Goal: Information Seeking & Learning: Learn about a topic

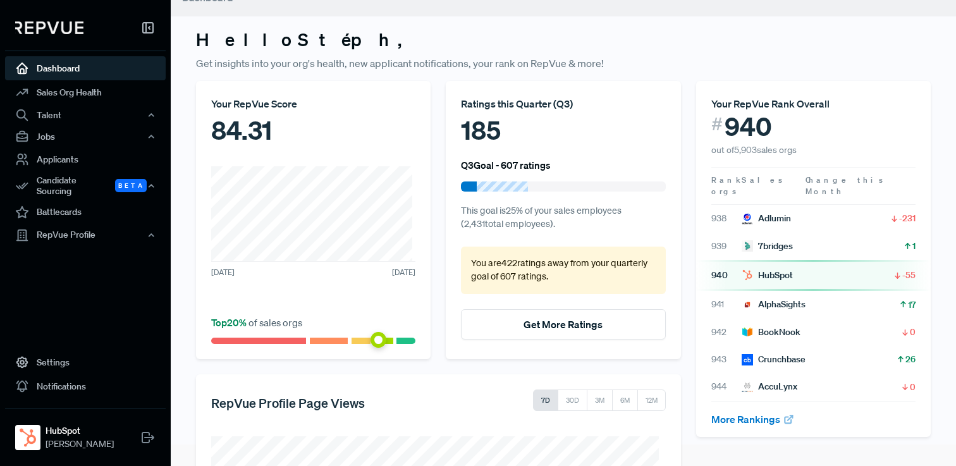
scroll to position [250, 0]
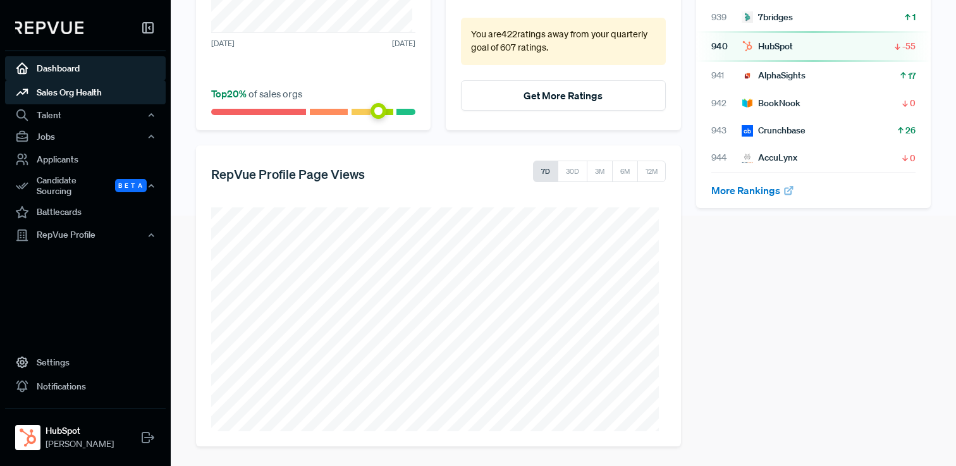
click at [75, 95] on link "Sales Org Health" at bounding box center [85, 92] width 161 height 24
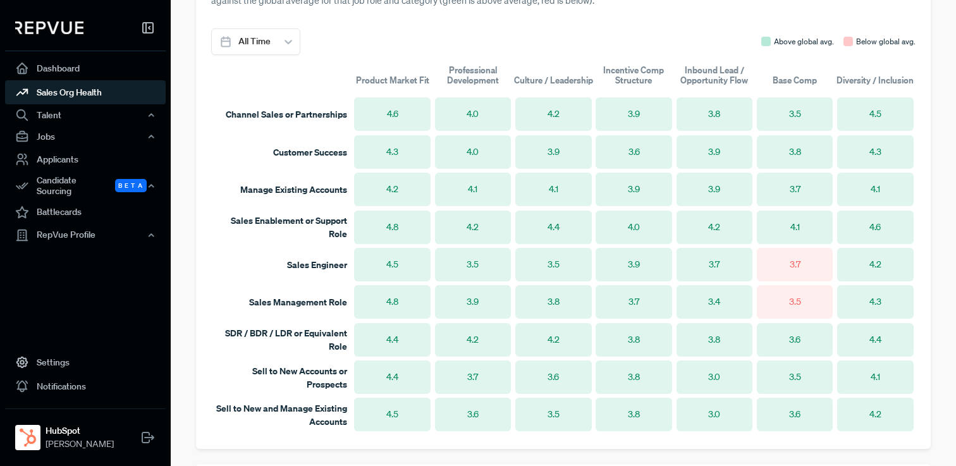
scroll to position [1151, 0]
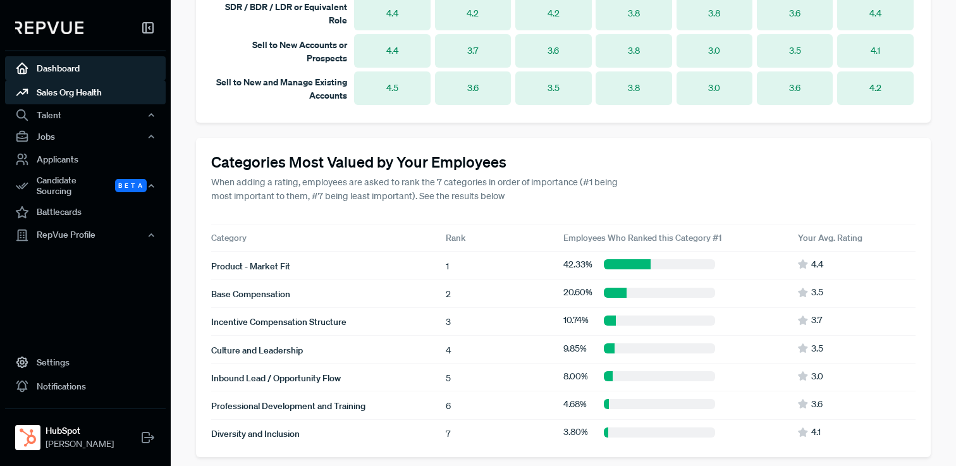
click at [97, 71] on link "Dashboard" at bounding box center [85, 68] width 161 height 24
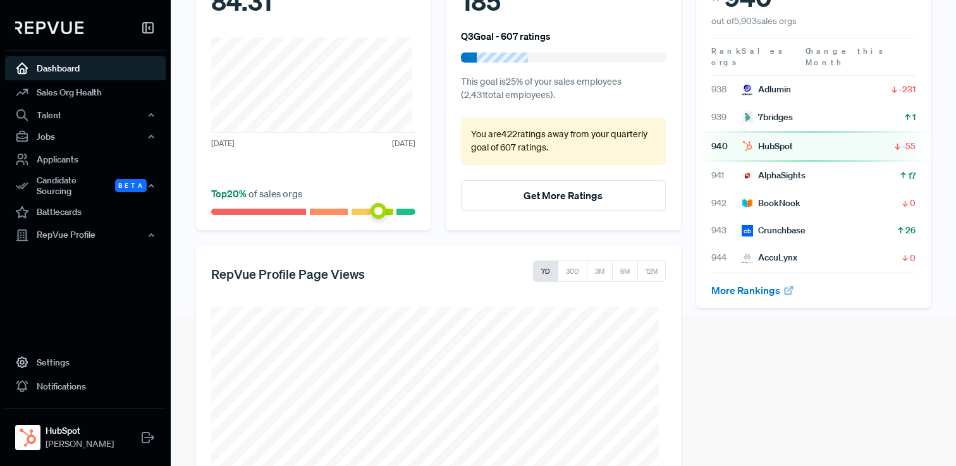
scroll to position [147, 0]
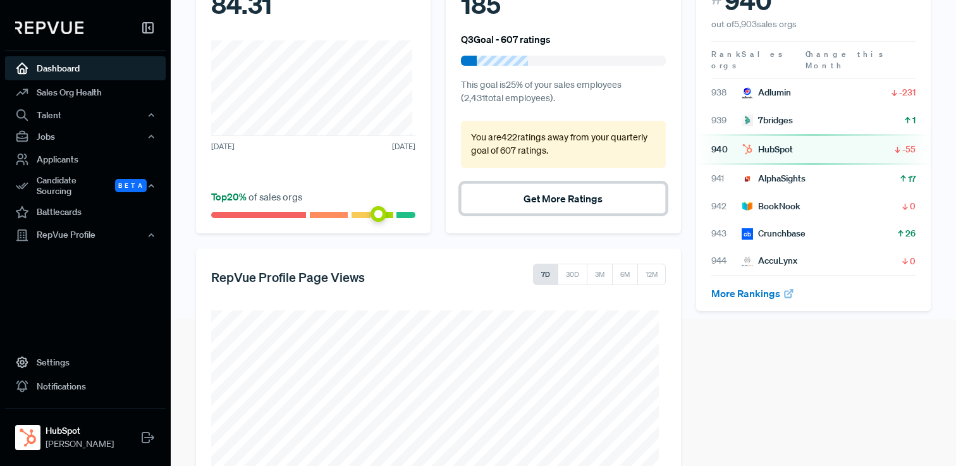
click at [559, 197] on button "Get More Ratings" at bounding box center [563, 198] width 204 height 30
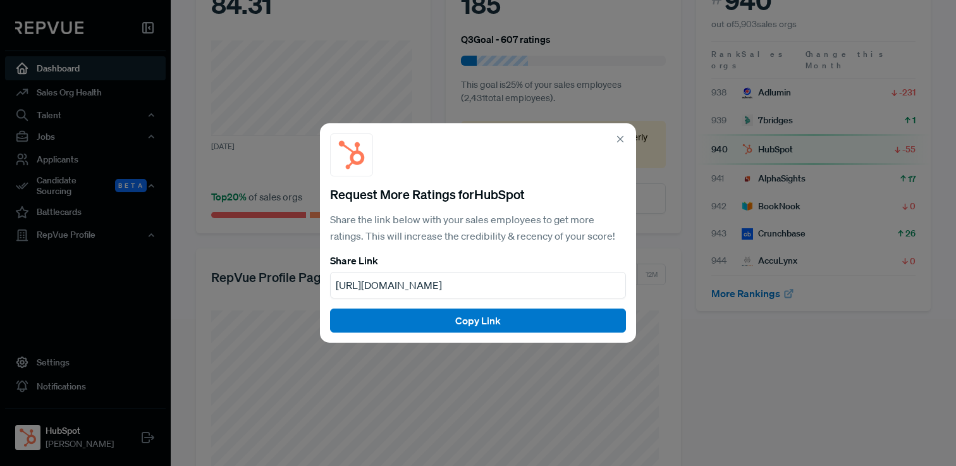
click at [619, 138] on icon at bounding box center [620, 138] width 11 height 11
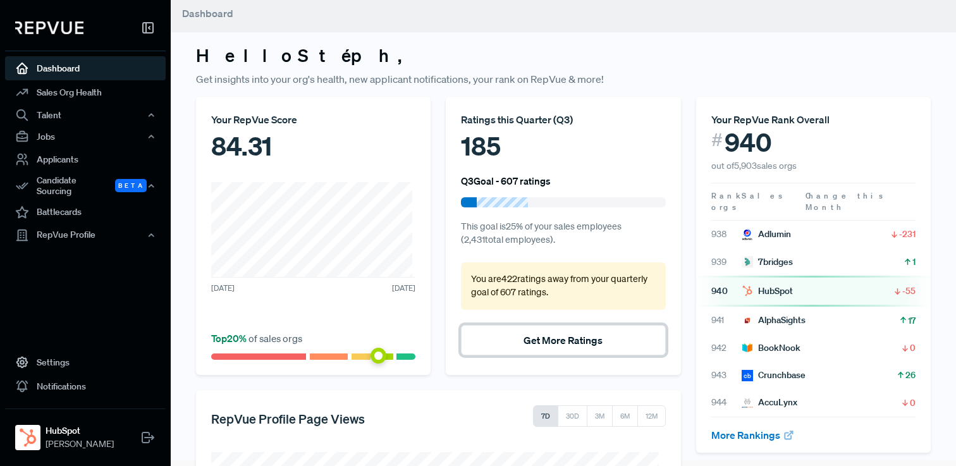
scroll to position [0, 0]
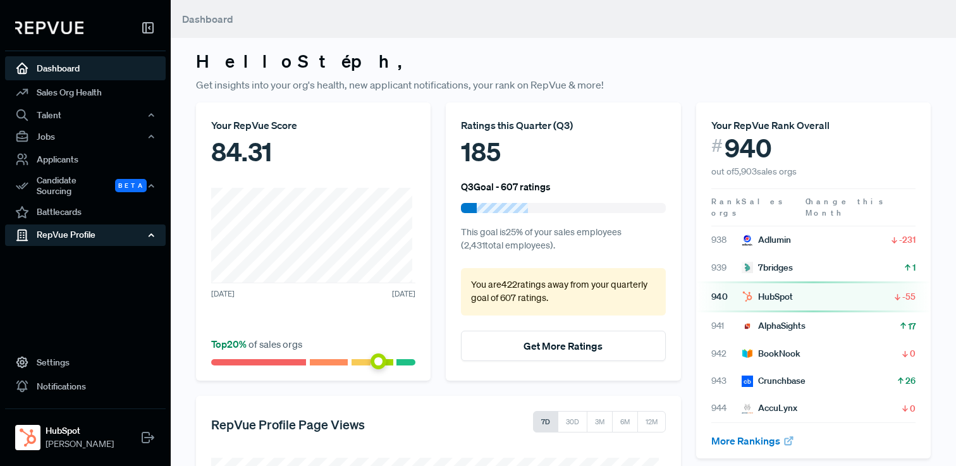
click at [94, 228] on div "RepVue Profile" at bounding box center [85, 236] width 161 height 22
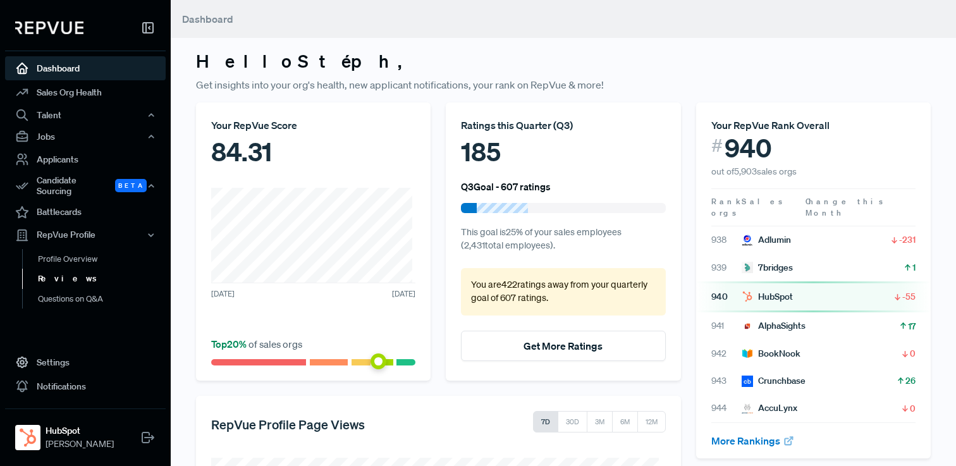
click at [72, 274] on link "Reviews" at bounding box center [102, 279] width 161 height 20
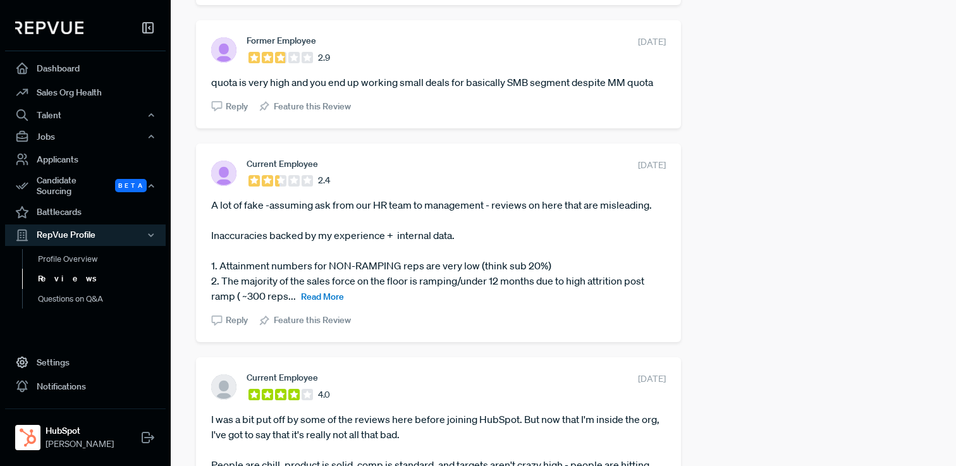
scroll to position [493, 0]
click at [329, 292] on span "Read More" at bounding box center [322, 295] width 43 height 11
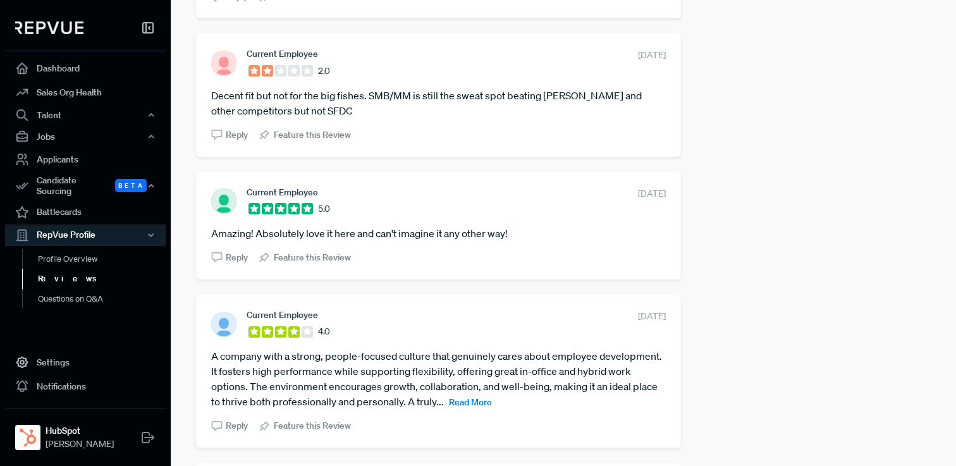
scroll to position [2919, 0]
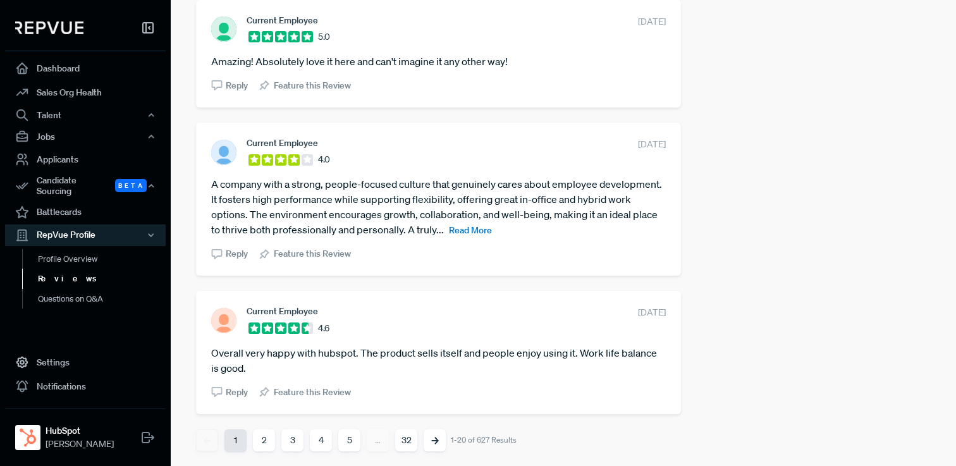
click at [265, 438] on button "2" at bounding box center [264, 440] width 22 height 22
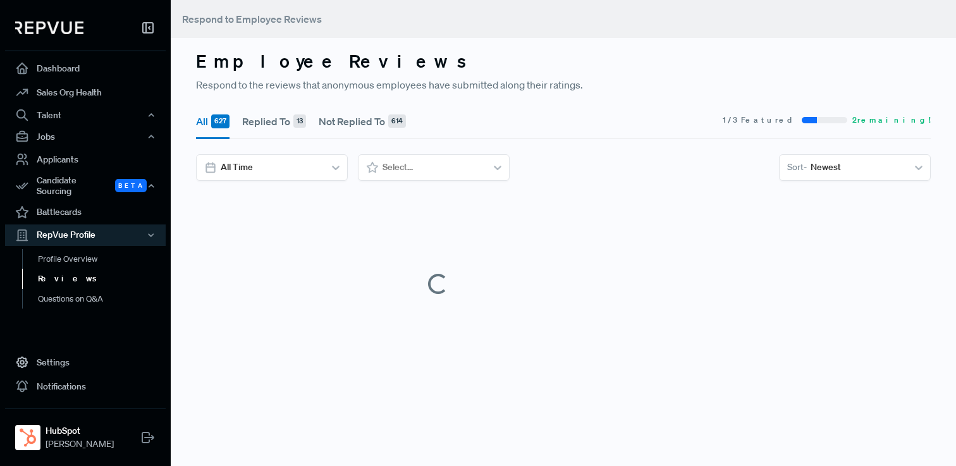
scroll to position [0, 0]
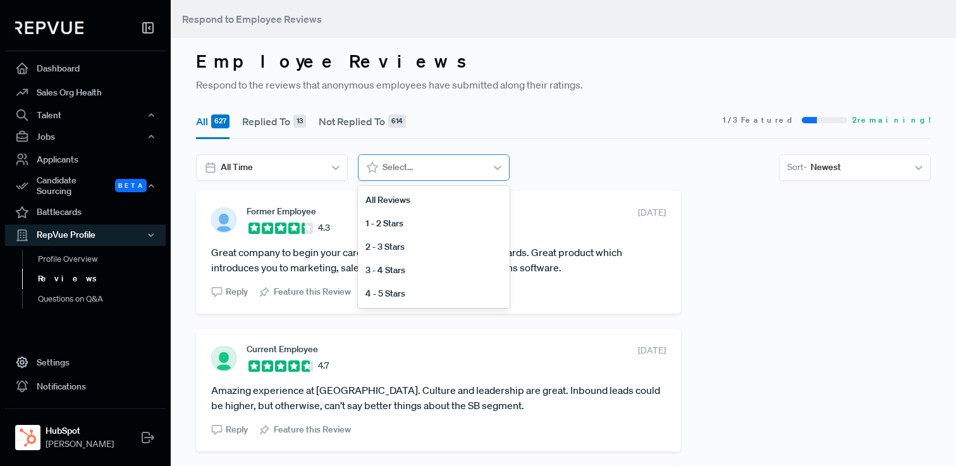
click at [421, 163] on div at bounding box center [433, 167] width 100 height 16
click at [280, 172] on div at bounding box center [271, 167] width 100 height 16
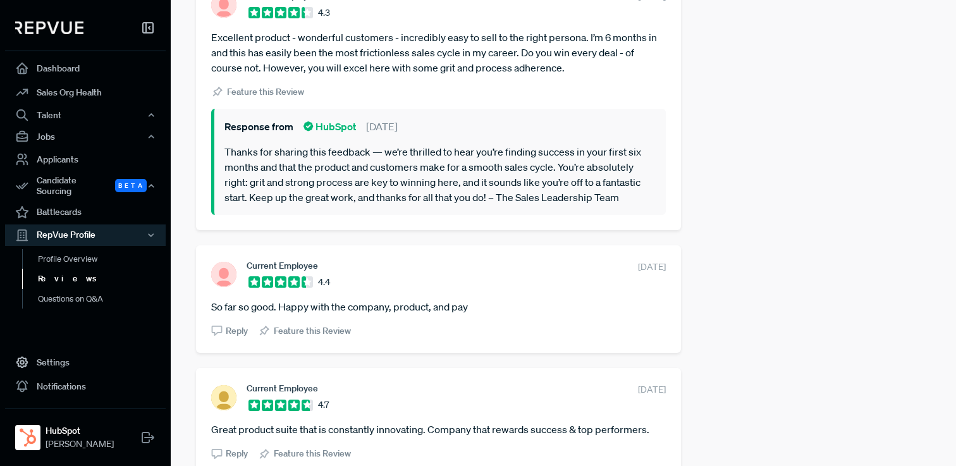
scroll to position [2919, 0]
